Goal: Task Accomplishment & Management: Manage account settings

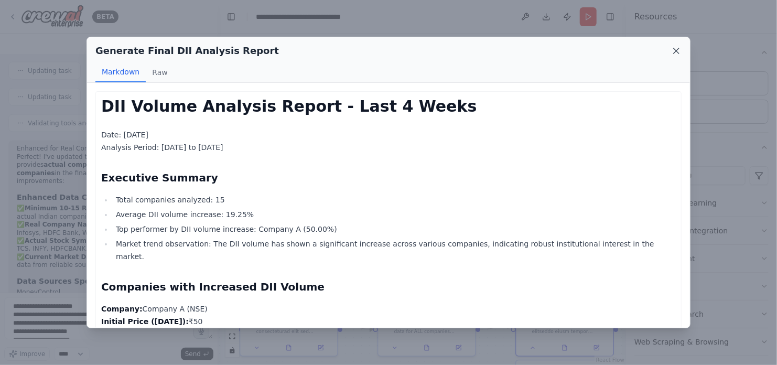
click at [680, 54] on icon at bounding box center [676, 51] width 10 height 10
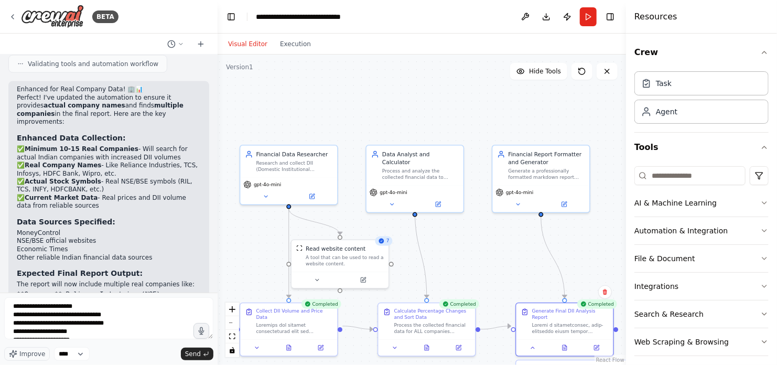
scroll to position [2786, 0]
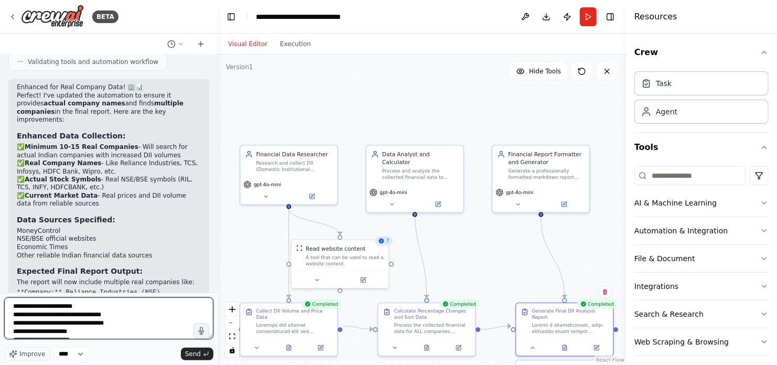
click at [127, 320] on textarea "**********" at bounding box center [108, 318] width 209 height 42
type textarea "**********"
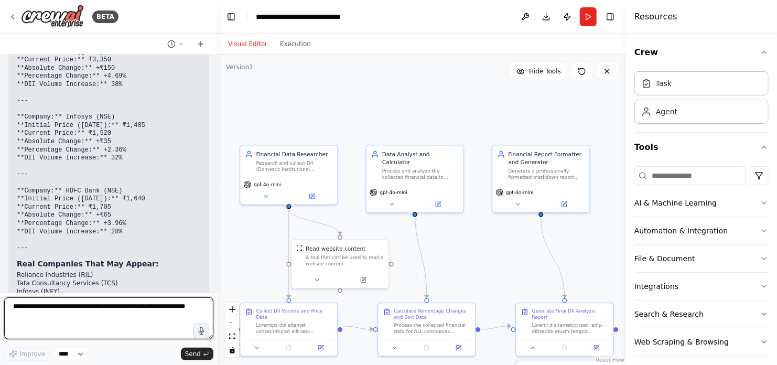
scroll to position [3857, 0]
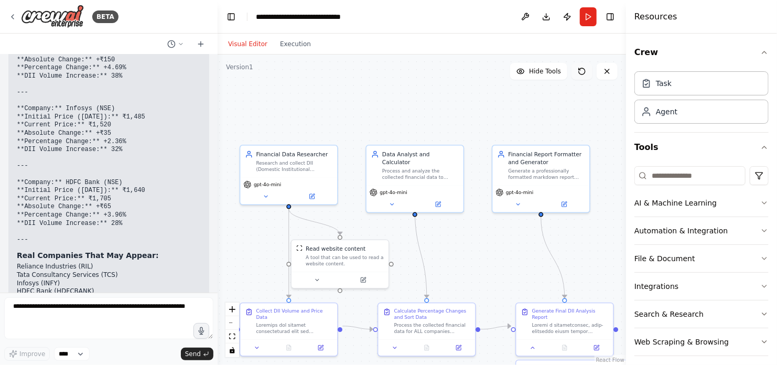
click at [581, 72] on icon at bounding box center [582, 71] width 8 height 8
click at [588, 14] on button "Run" at bounding box center [588, 16] width 17 height 19
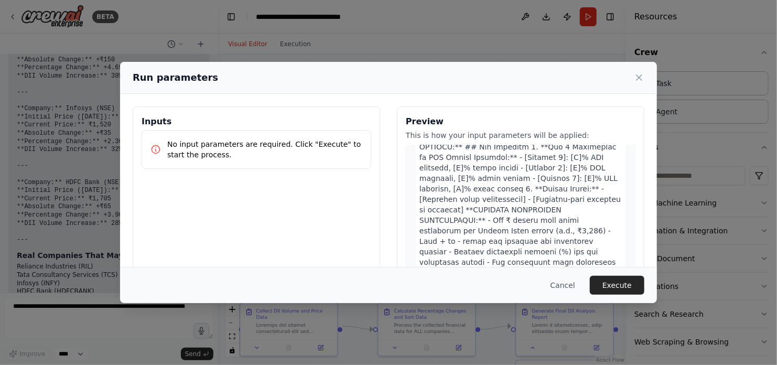
scroll to position [1028, 0]
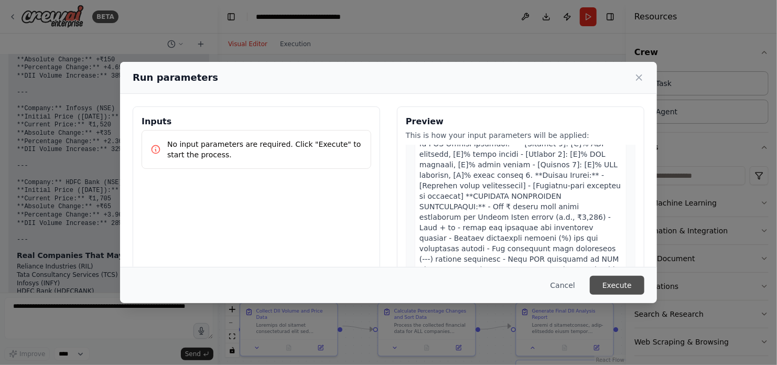
click at [622, 284] on button "Execute" at bounding box center [617, 285] width 55 height 19
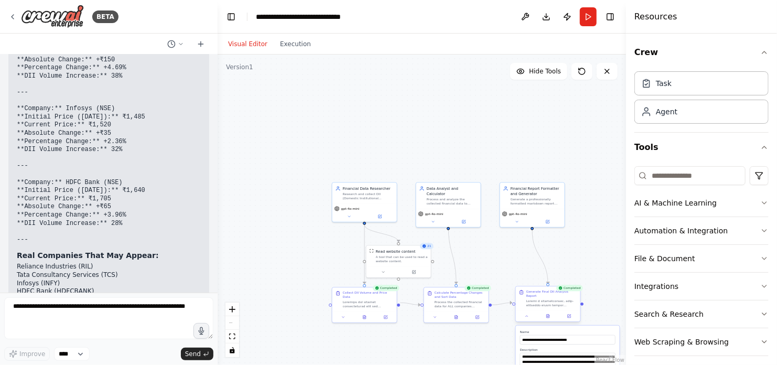
click at [528, 315] on div at bounding box center [548, 315] width 64 height 11
click at [526, 314] on icon at bounding box center [527, 316] width 4 height 4
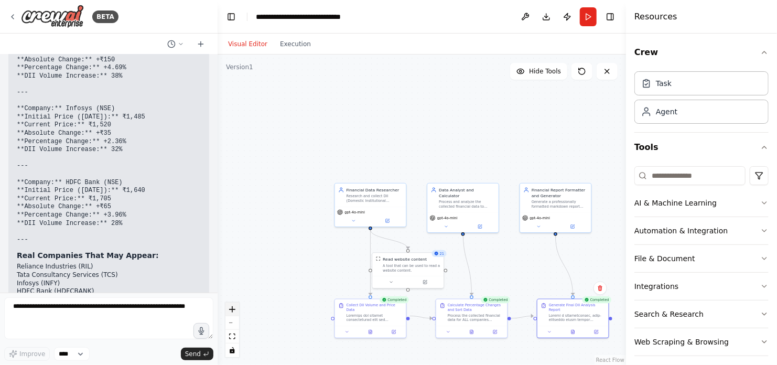
click at [231, 310] on icon "zoom in" at bounding box center [232, 309] width 6 height 6
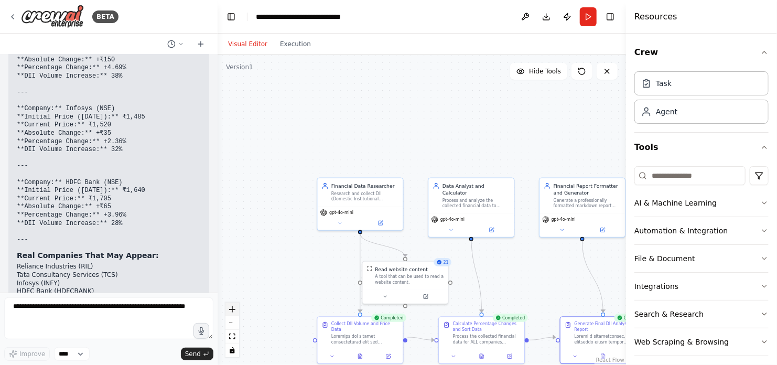
click at [231, 310] on icon "zoom in" at bounding box center [232, 309] width 6 height 6
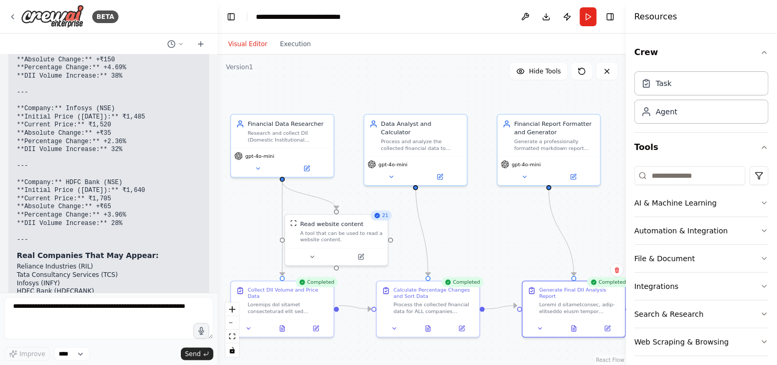
drag, startPoint x: 350, startPoint y: 142, endPoint x: 284, endPoint y: 85, distance: 86.9
click at [284, 85] on div ".deletable-edge-delete-btn { width: 20px; height: 20px; border: 0px solid #ffff…" at bounding box center [422, 210] width 408 height 310
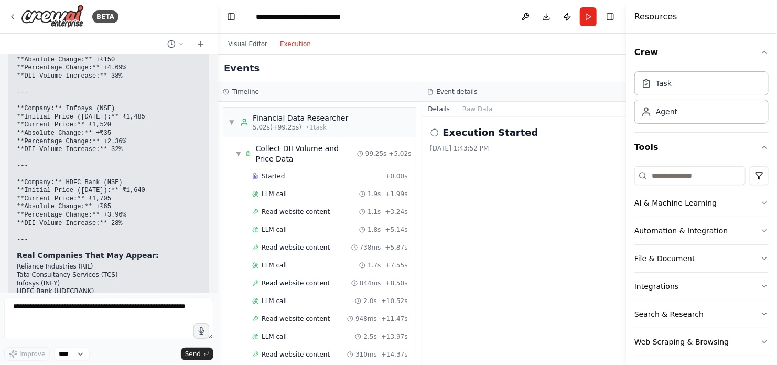
click at [281, 47] on button "Execution" at bounding box center [296, 44] width 44 height 13
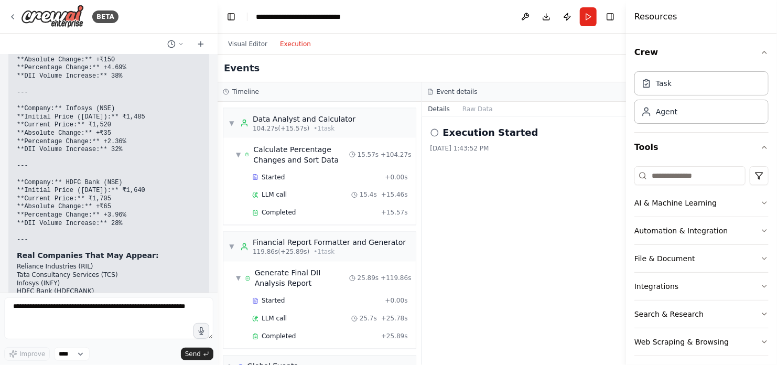
scroll to position [901, 0]
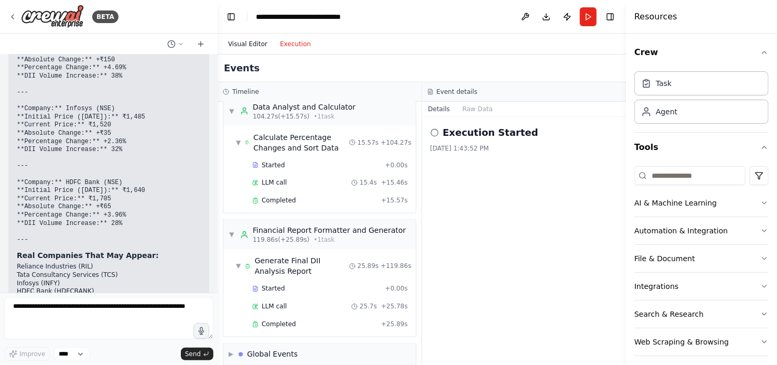
click at [243, 43] on button "Visual Editor" at bounding box center [248, 44] width 52 height 13
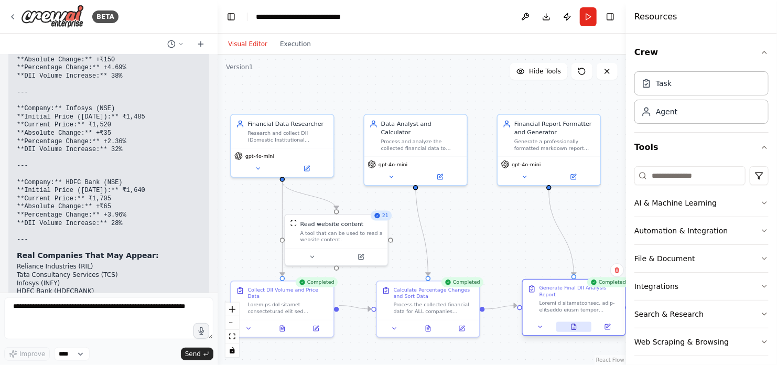
click at [575, 324] on icon at bounding box center [573, 327] width 4 height 6
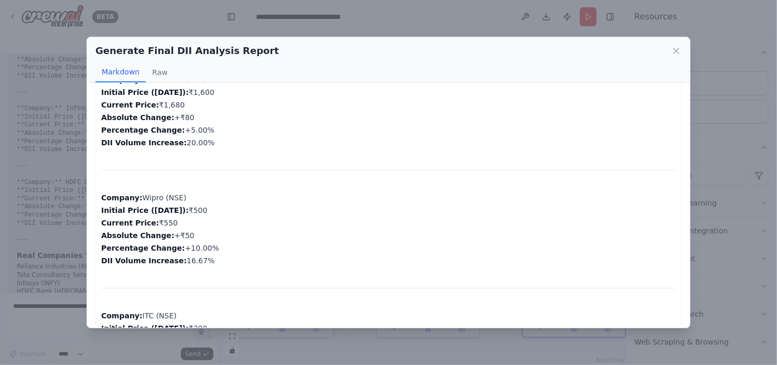
scroll to position [576, 0]
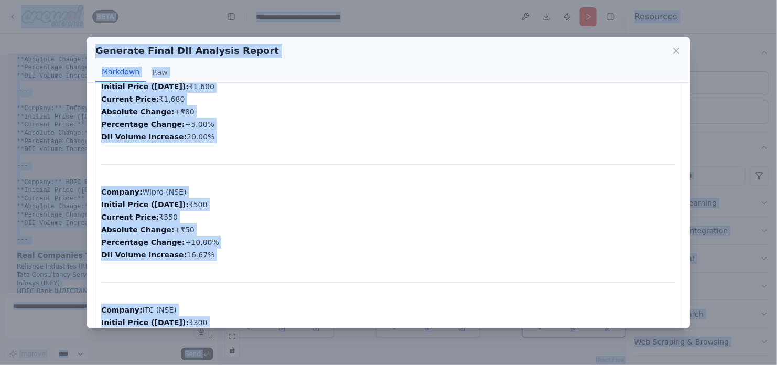
click at [339, 131] on p "Company: HDFC Bank (NSE) Initial Price ([DATE]): ₹1,600 Current Price: ₹1,680 A…" at bounding box center [388, 105] width 574 height 75
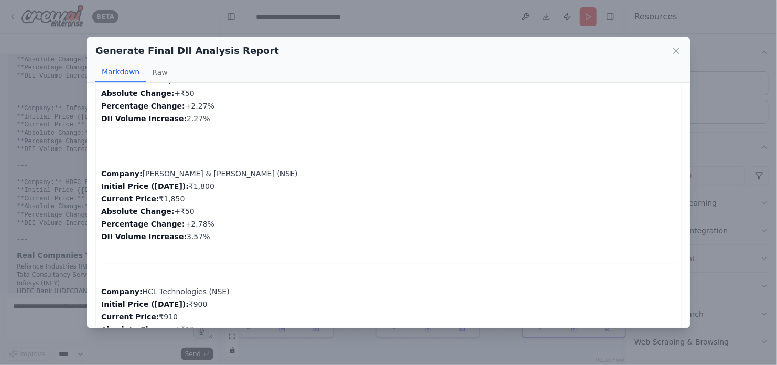
scroll to position [1654, 0]
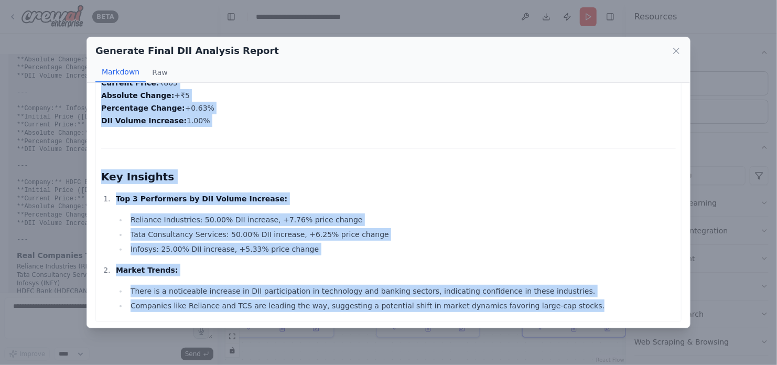
drag, startPoint x: 104, startPoint y: 105, endPoint x: 548, endPoint y: 307, distance: 487.7
copy div "LOR Ipsumd Sitametc Adipis - Elit 7 Seddo Eius: 4171-96-02 Temporin Utlabo: 798…"
click at [676, 49] on icon at bounding box center [676, 51] width 10 height 10
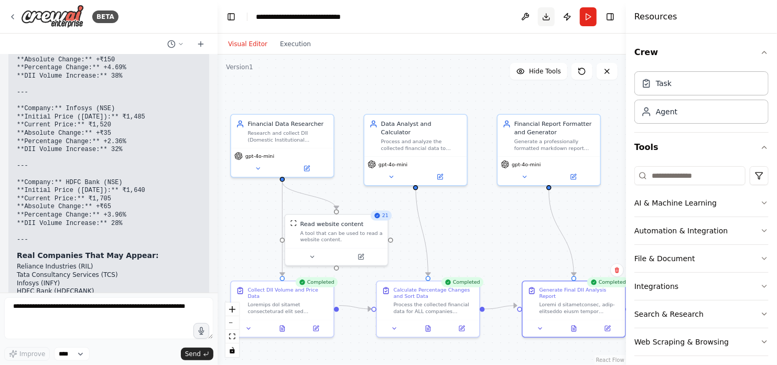
click at [547, 17] on button "Download" at bounding box center [546, 16] width 17 height 19
click at [575, 328] on icon at bounding box center [574, 328] width 2 height 0
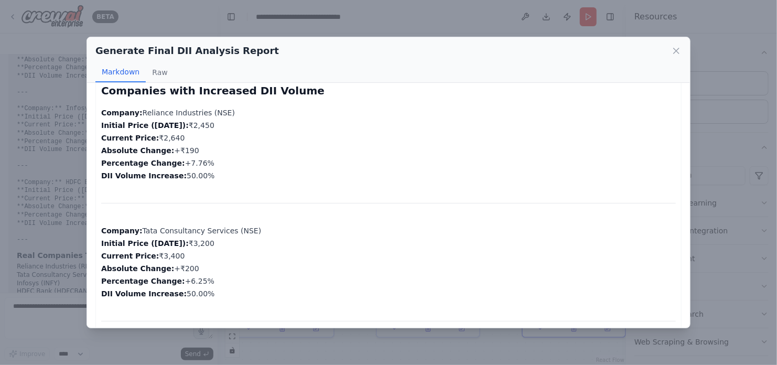
scroll to position [187, 0]
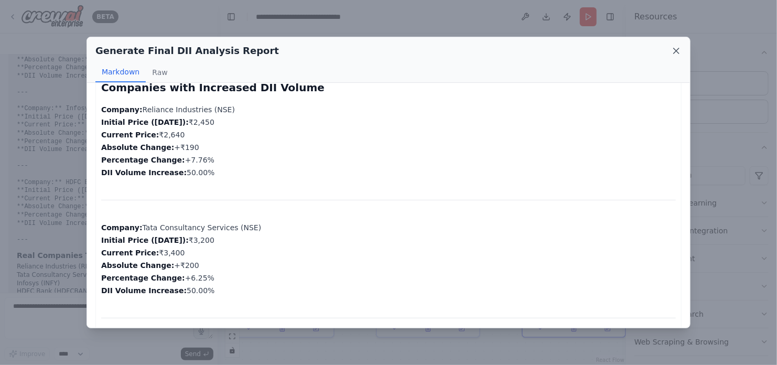
click at [677, 50] on icon at bounding box center [676, 51] width 10 height 10
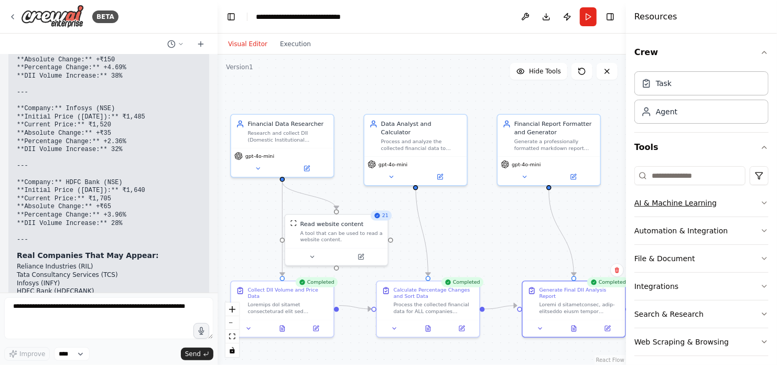
click at [762, 202] on icon "button" at bounding box center [764, 203] width 4 height 2
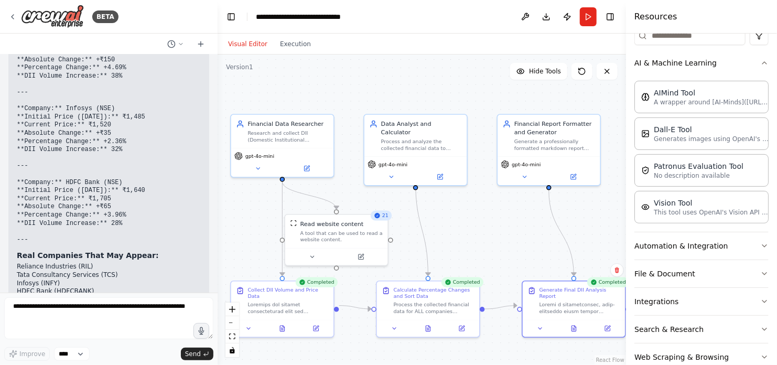
scroll to position [161, 0]
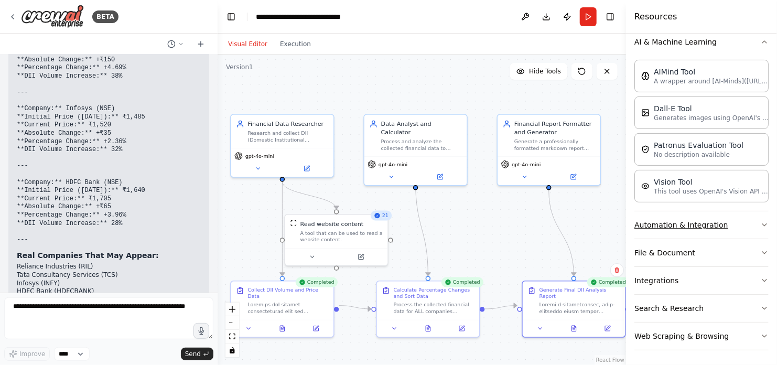
click at [760, 223] on icon "button" at bounding box center [764, 225] width 8 height 8
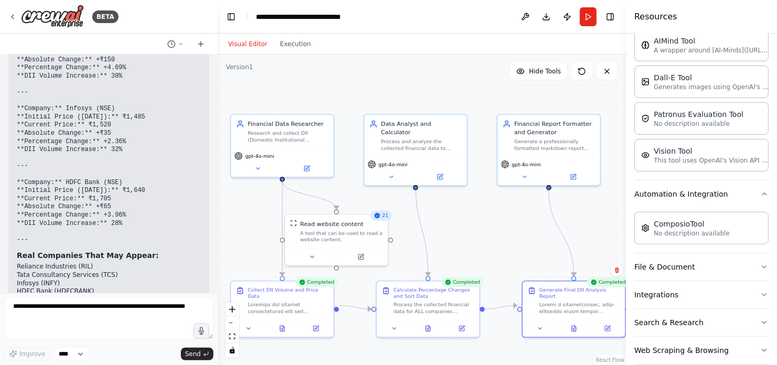
scroll to position [205, 0]
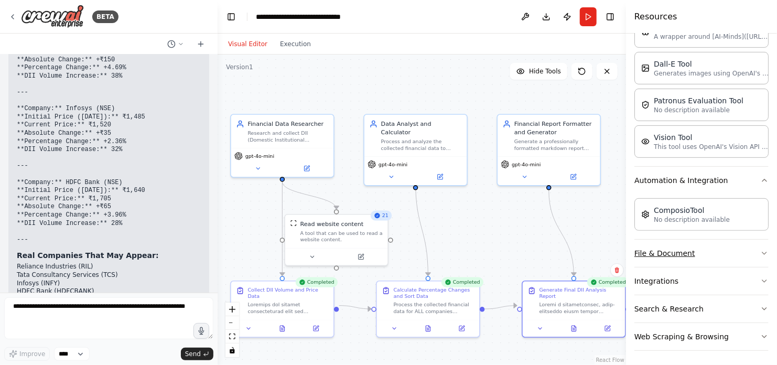
click at [760, 249] on icon "button" at bounding box center [764, 253] width 8 height 8
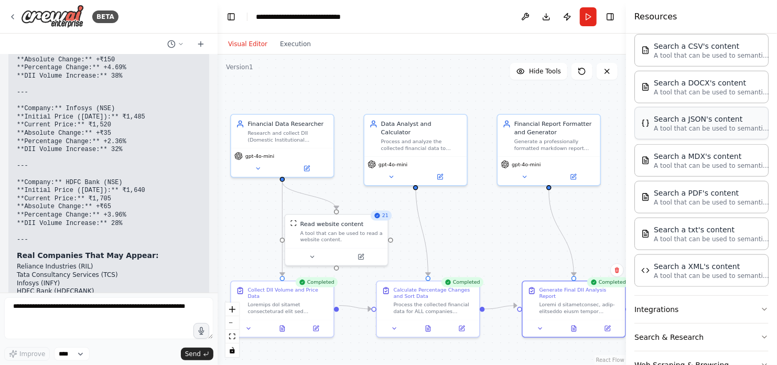
scroll to position [470, 0]
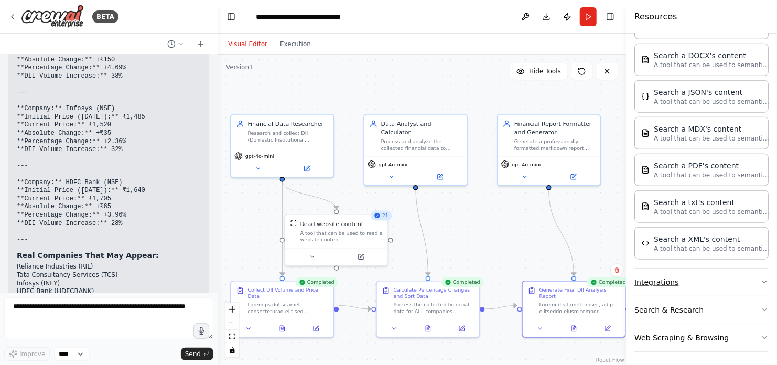
click at [760, 278] on icon "button" at bounding box center [764, 282] width 8 height 8
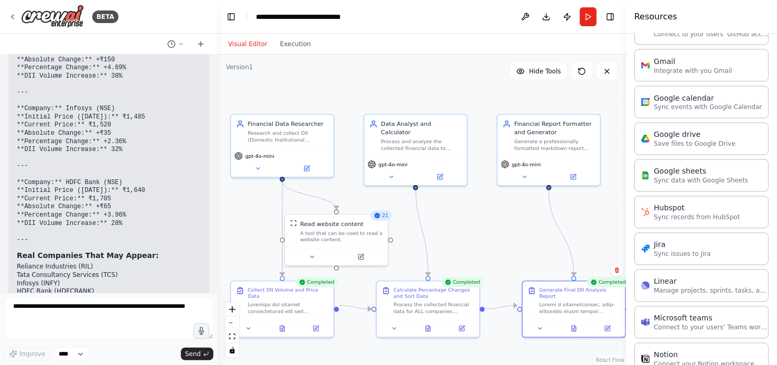
scroll to position [905, 0]
click at [488, 27] on header "**********" at bounding box center [422, 17] width 408 height 34
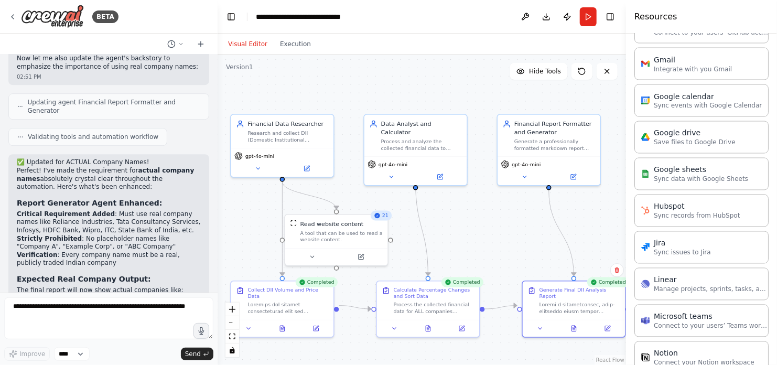
scroll to position [3520, 0]
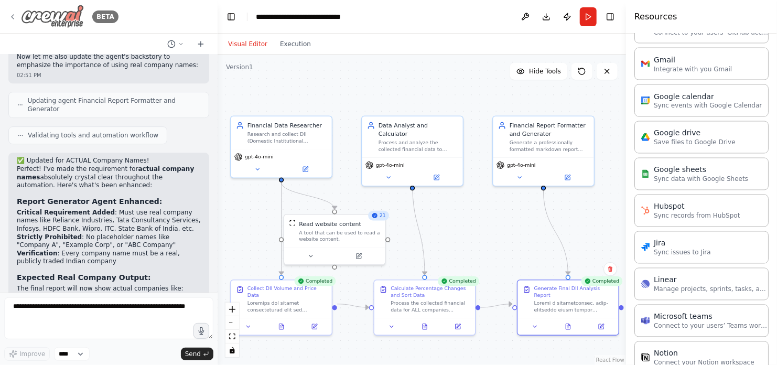
click at [13, 16] on icon at bounding box center [12, 17] width 8 height 8
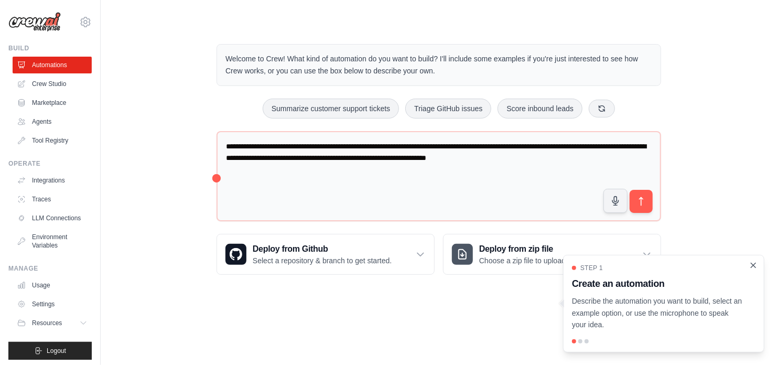
click at [755, 266] on icon "Close walkthrough" at bounding box center [753, 265] width 9 height 9
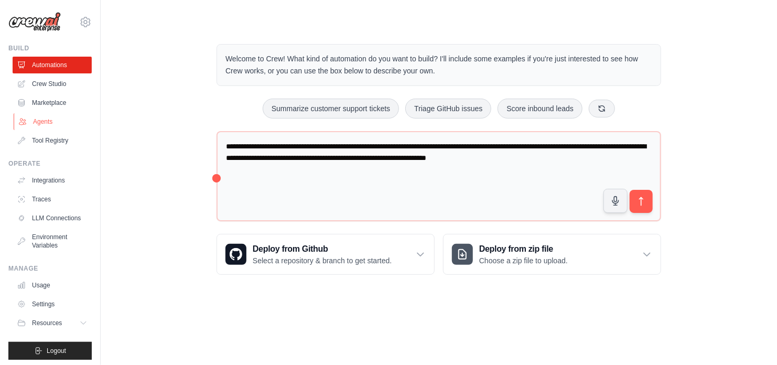
click at [38, 120] on link "Agents" at bounding box center [53, 121] width 79 height 17
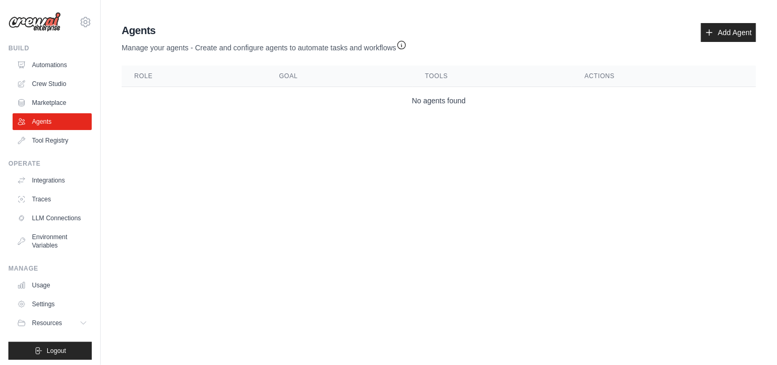
click at [201, 175] on body "[EMAIL_ADDRESS][DOMAIN_NAME] Settings Build Automations Crew Studio" at bounding box center [388, 182] width 777 height 365
click at [718, 30] on link "Add Agent" at bounding box center [728, 32] width 55 height 19
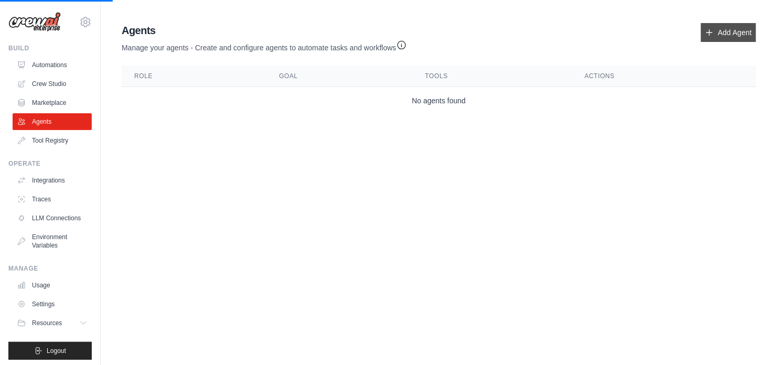
click at [724, 30] on link "Add Agent" at bounding box center [728, 32] width 55 height 19
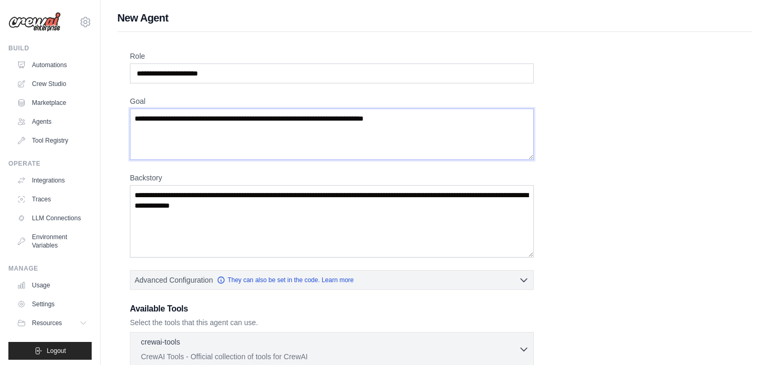
click at [475, 109] on textarea "Goal" at bounding box center [332, 134] width 404 height 51
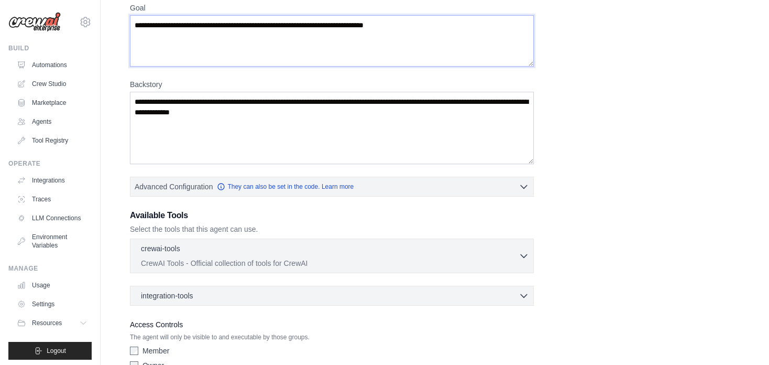
scroll to position [149, 0]
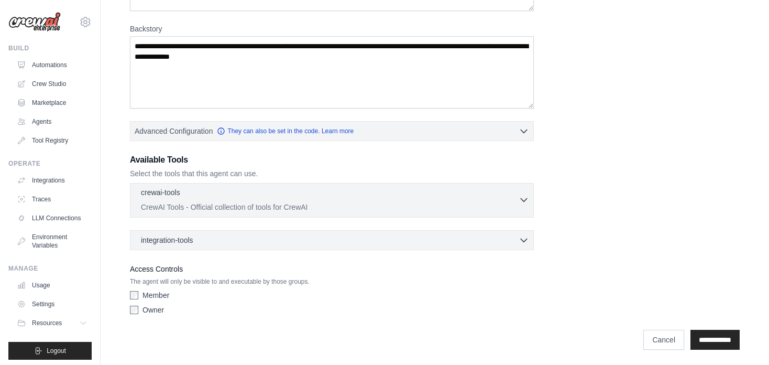
click at [522, 199] on icon "button" at bounding box center [524, 200] width 6 height 3
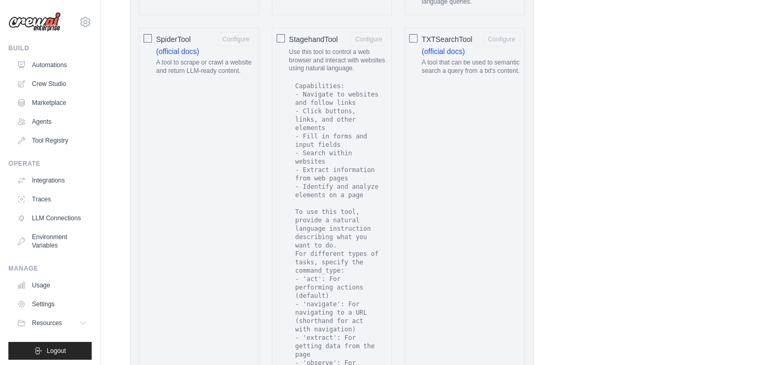
scroll to position [1839, 0]
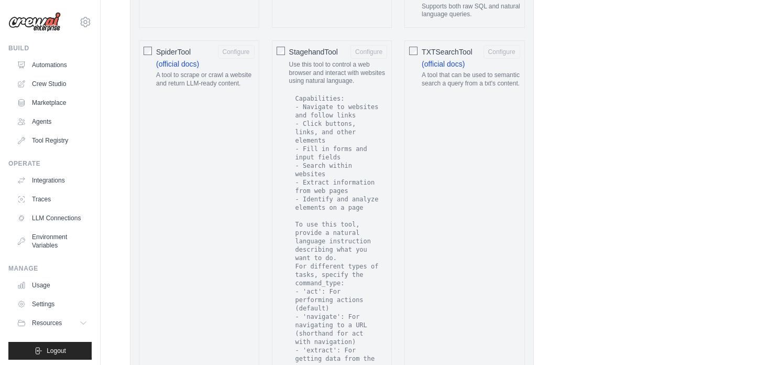
click at [366, 278] on code "Capabilities: - Navigate to websites and follow links - Click buttons, links, a…" at bounding box center [339, 245] width 90 height 303
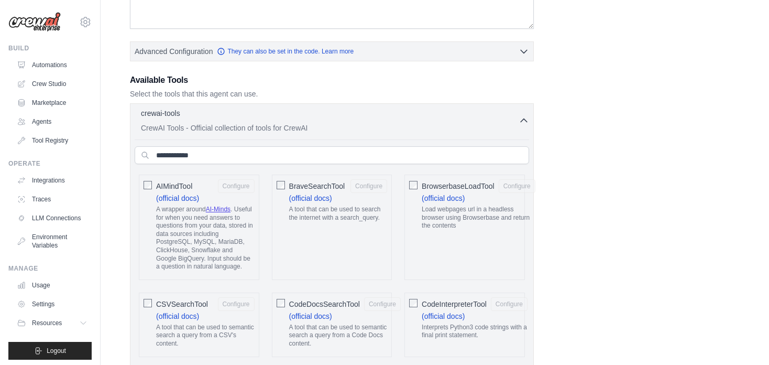
scroll to position [211, 0]
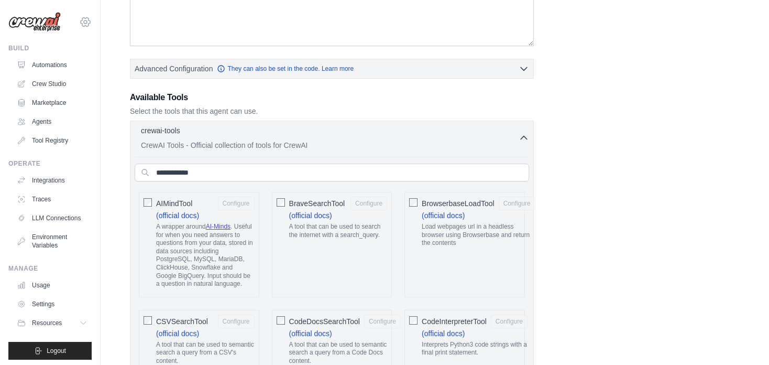
click at [79, 21] on icon at bounding box center [85, 22] width 13 height 13
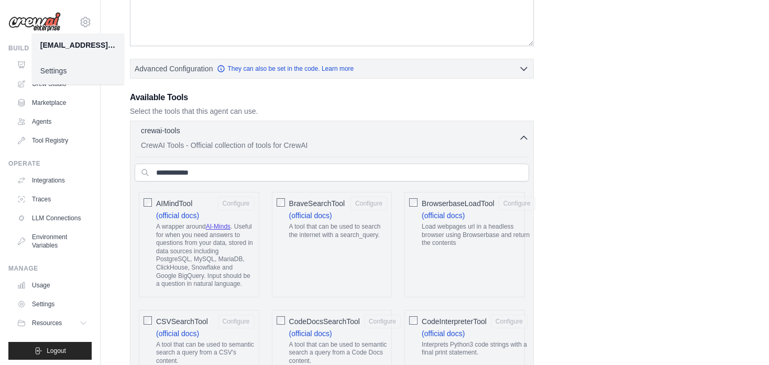
click at [73, 46] on div "deesingh29@gmail.com" at bounding box center [77, 45] width 75 height 10
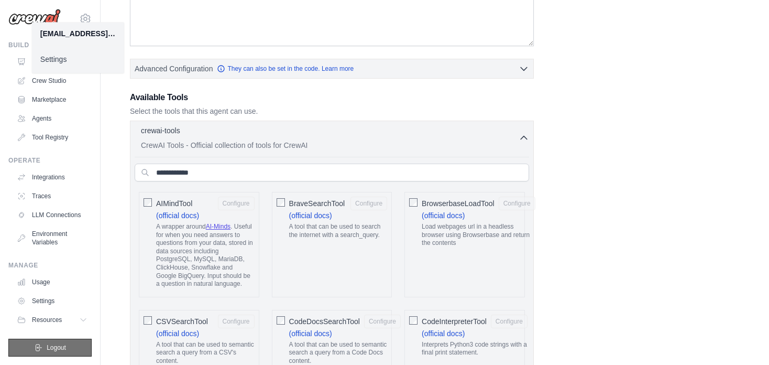
click at [50, 346] on span "Logout" at bounding box center [56, 347] width 19 height 8
